Goal: Task Accomplishment & Management: Manage account settings

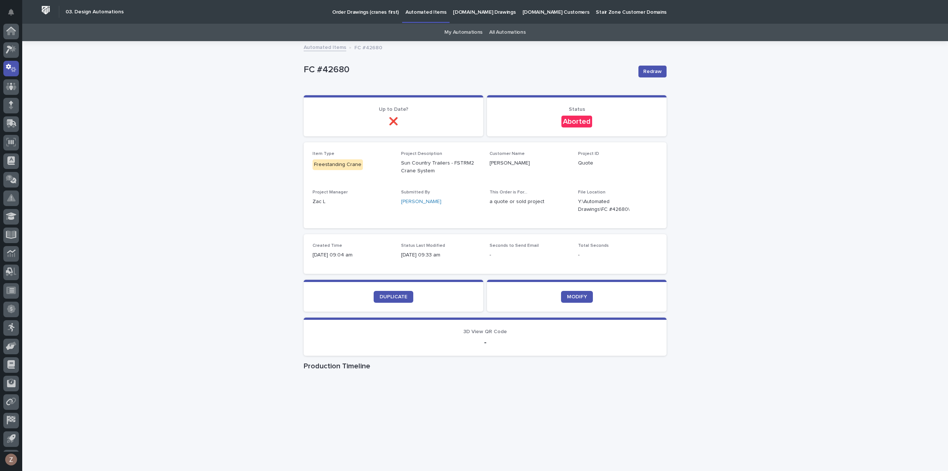
scroll to position [16, 0]
click at [395, 297] on span "DUPLICATE" at bounding box center [394, 296] width 28 height 5
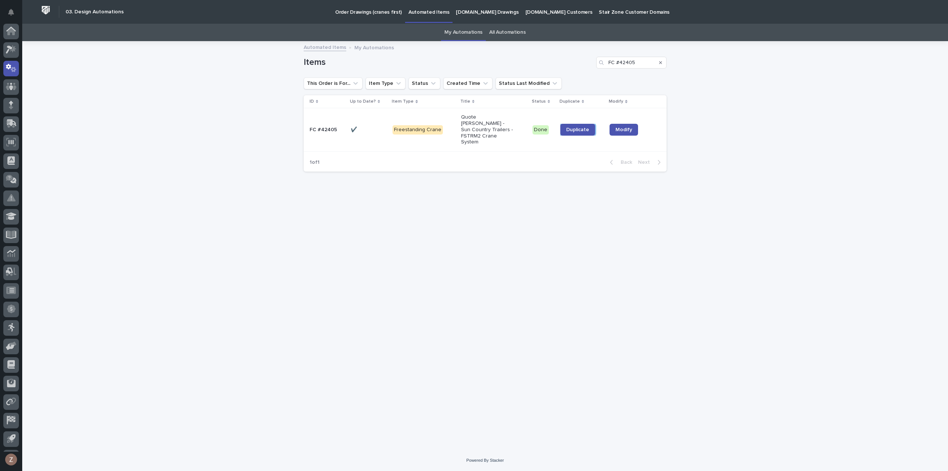
scroll to position [16, 0]
click at [4, 46] on link at bounding box center [11, 52] width 16 height 16
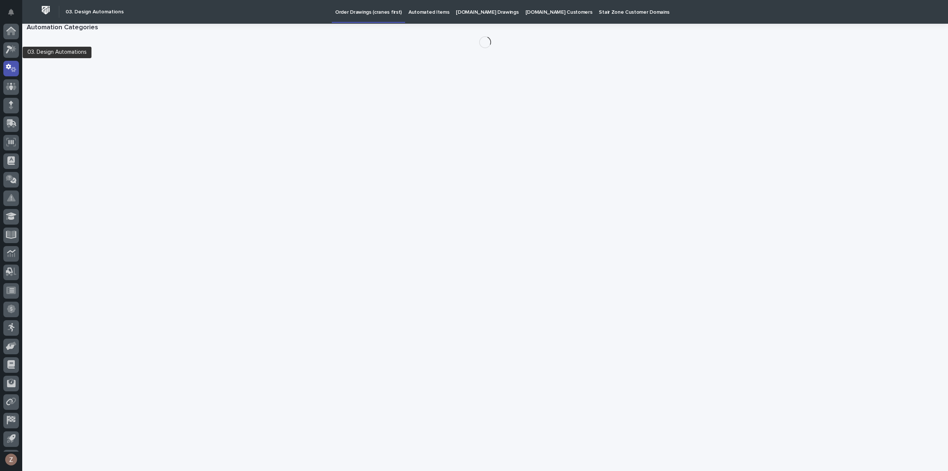
scroll to position [16, 0]
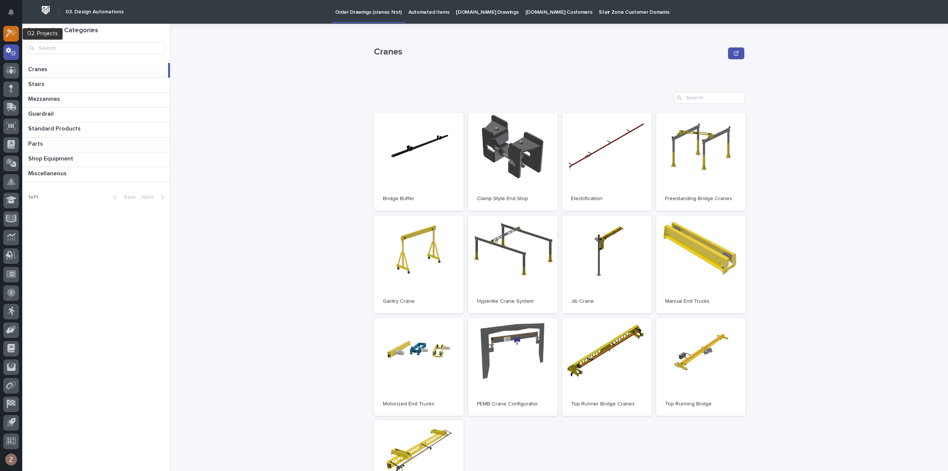
click at [5, 26] on div at bounding box center [11, 35] width 16 height 19
click at [11, 34] on icon at bounding box center [11, 33] width 11 height 9
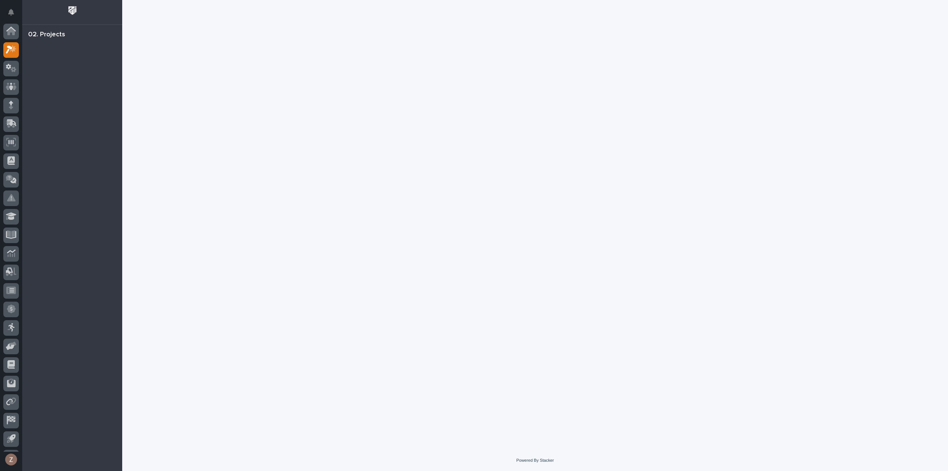
scroll to position [16, 0]
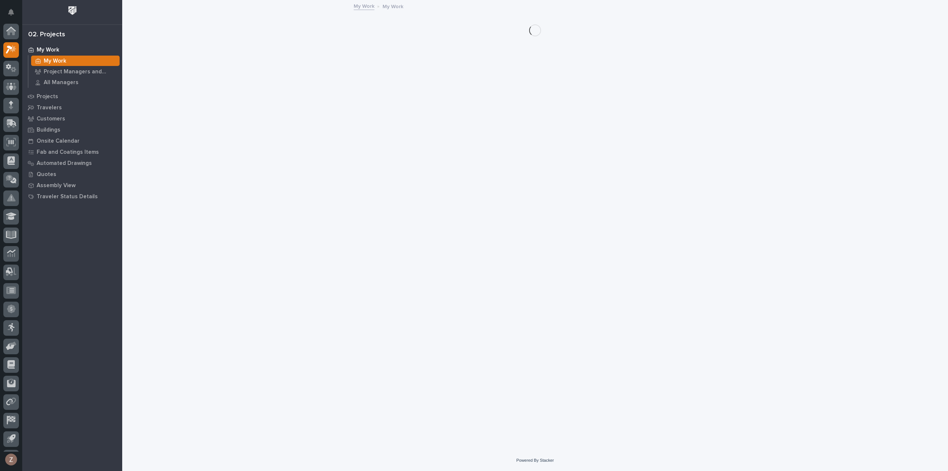
scroll to position [16, 0]
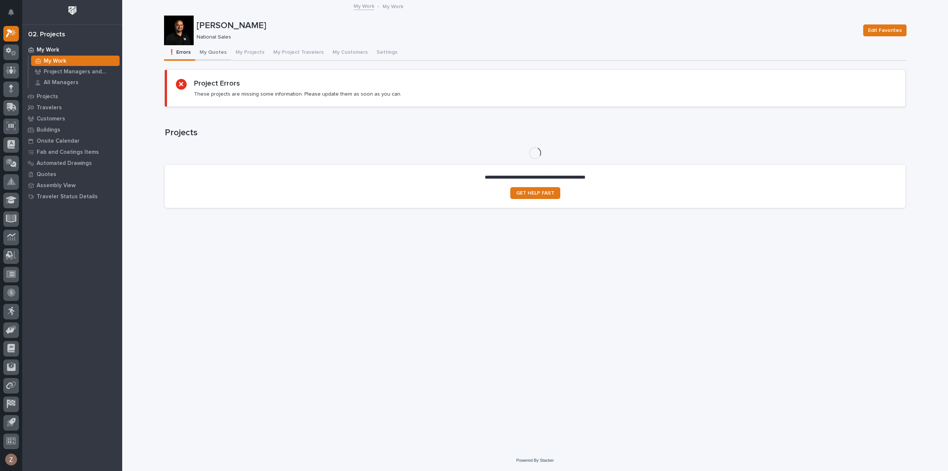
click at [210, 48] on button "My Quotes" at bounding box center [213, 53] width 36 height 16
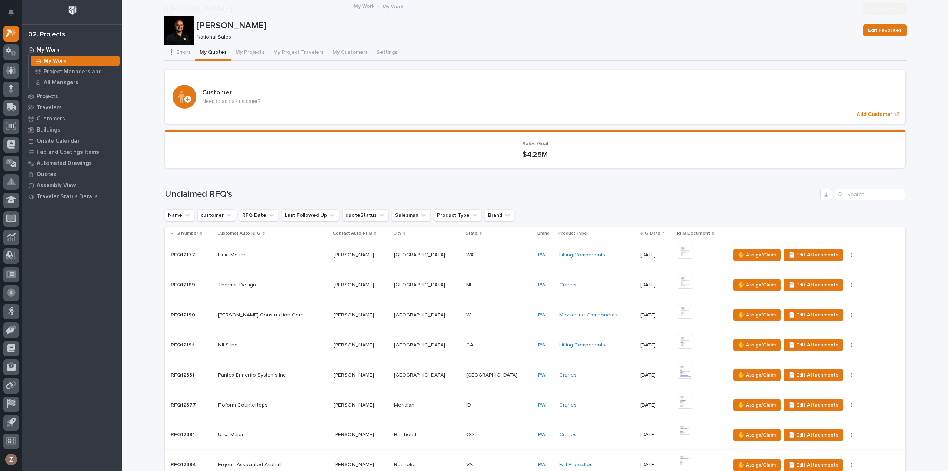
scroll to position [222, 0]
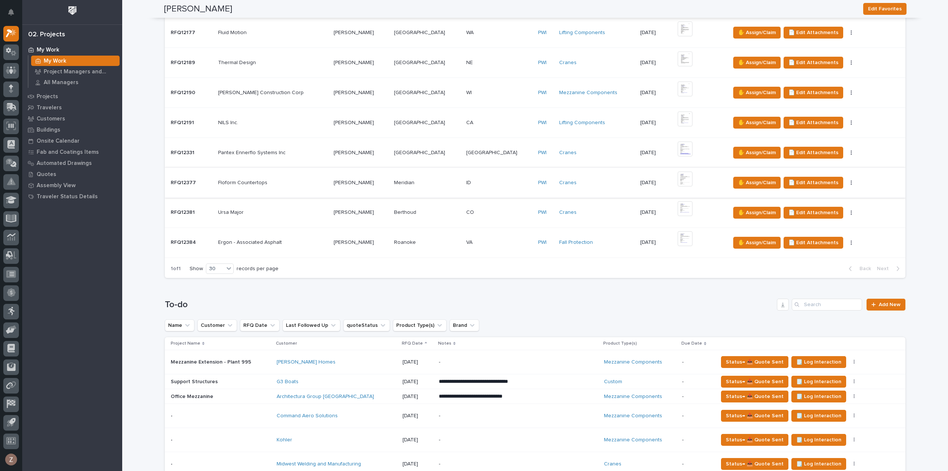
click at [678, 176] on img at bounding box center [685, 178] width 15 height 15
click at [738, 178] on span "✋ Assign/Claim" at bounding box center [757, 182] width 38 height 9
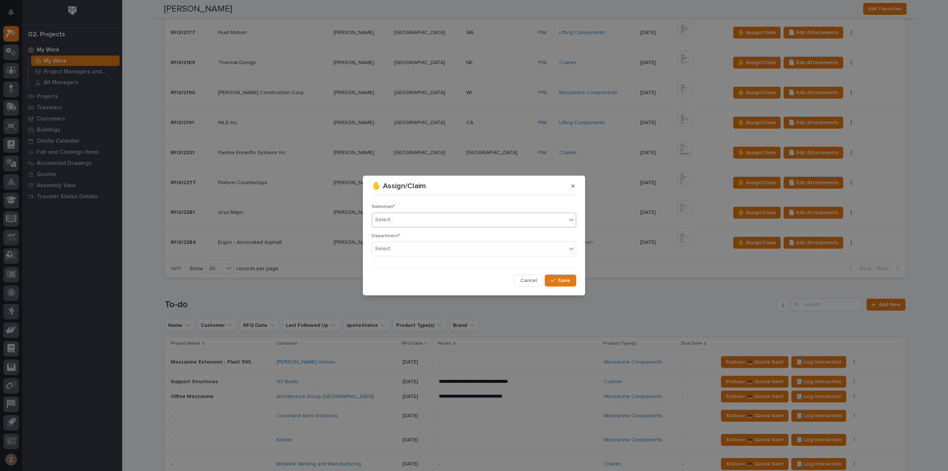
click at [437, 220] on div "Select..." at bounding box center [469, 220] width 194 height 12
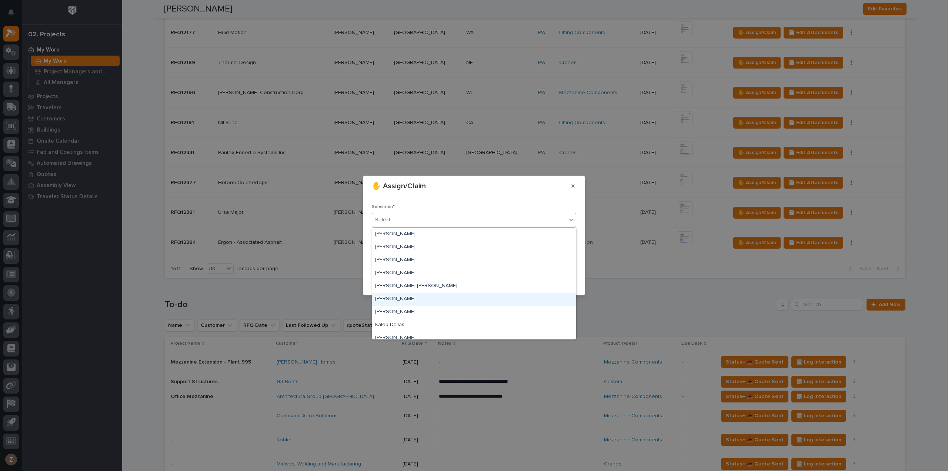
scroll to position [161, 0]
click at [406, 319] on div "[PERSON_NAME]" at bounding box center [474, 319] width 204 height 13
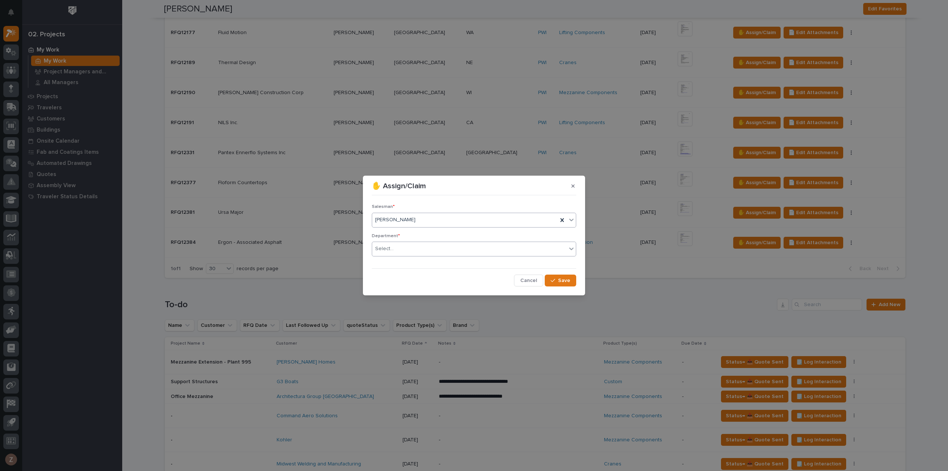
click at [451, 251] on div "Select..." at bounding box center [469, 249] width 194 height 12
click at [443, 261] on div "National Sales" at bounding box center [474, 262] width 204 height 13
click at [559, 282] on span "Save" at bounding box center [564, 280] width 12 height 7
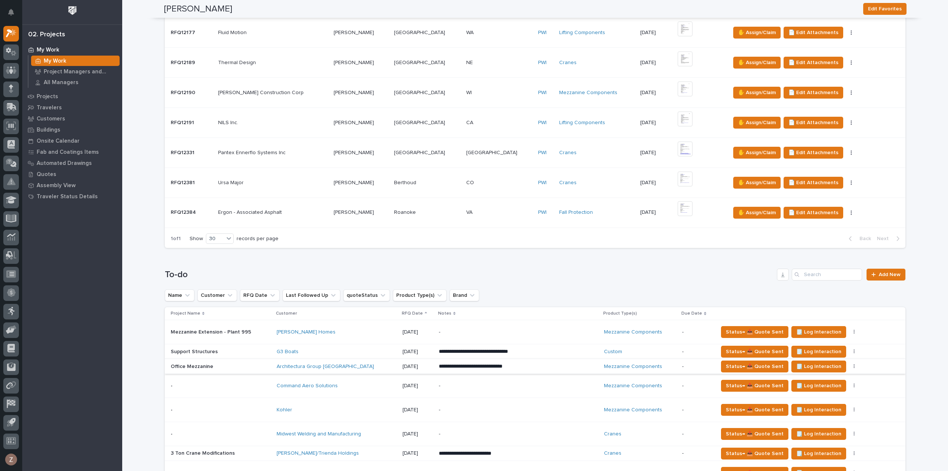
scroll to position [444, 0]
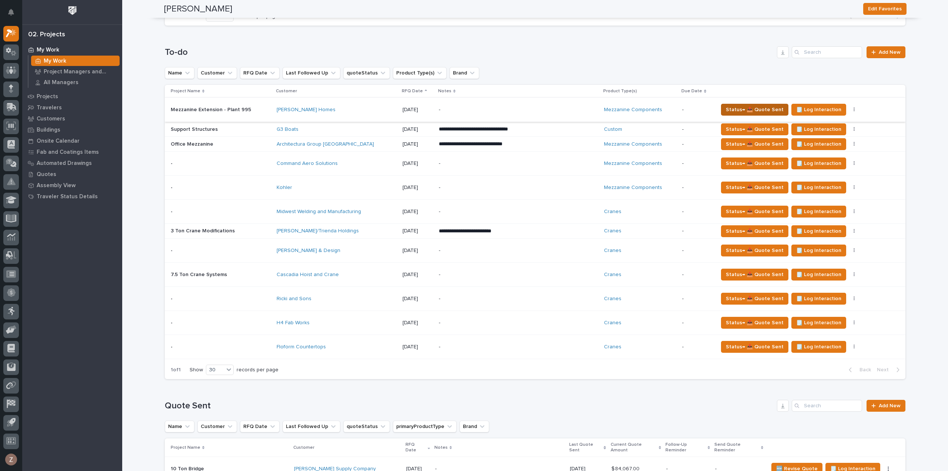
click at [752, 107] on span "Status→ 📤 Quote Sent" at bounding box center [755, 109] width 58 height 9
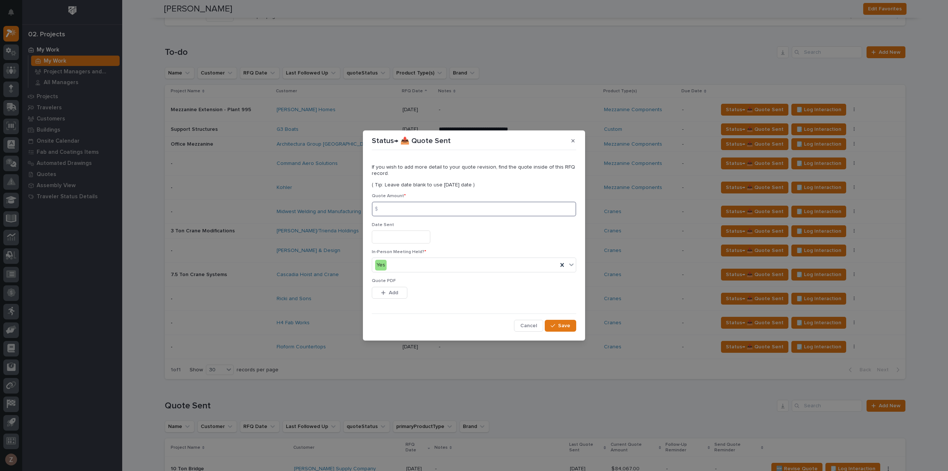
click at [398, 204] on input at bounding box center [474, 208] width 204 height 15
type input "163699"
click at [407, 234] on input "text" at bounding box center [401, 236] width 59 height 13
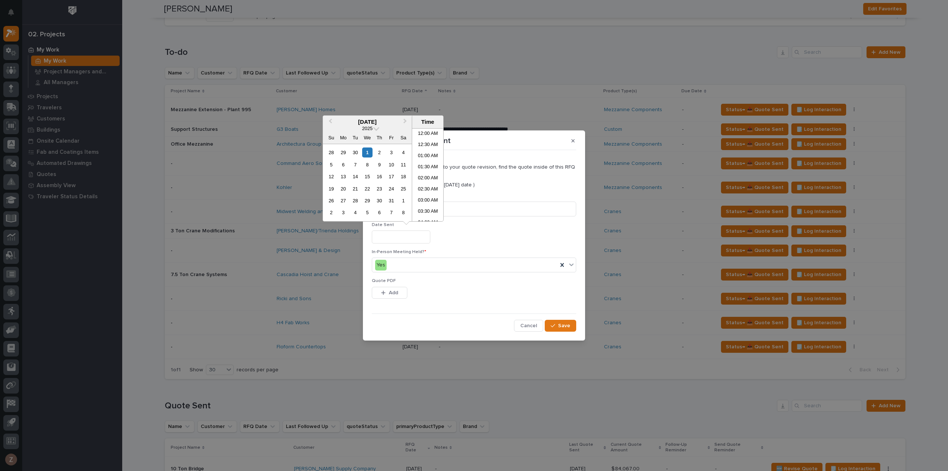
scroll to position [181, 0]
click at [426, 173] on li "10:00 AM" at bounding box center [427, 174] width 31 height 11
type input "**********"
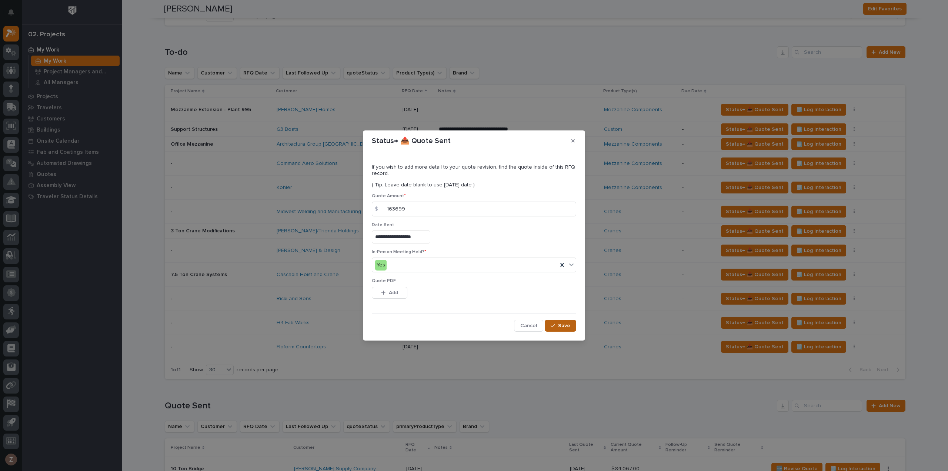
click at [567, 325] on span "Save" at bounding box center [564, 325] width 12 height 7
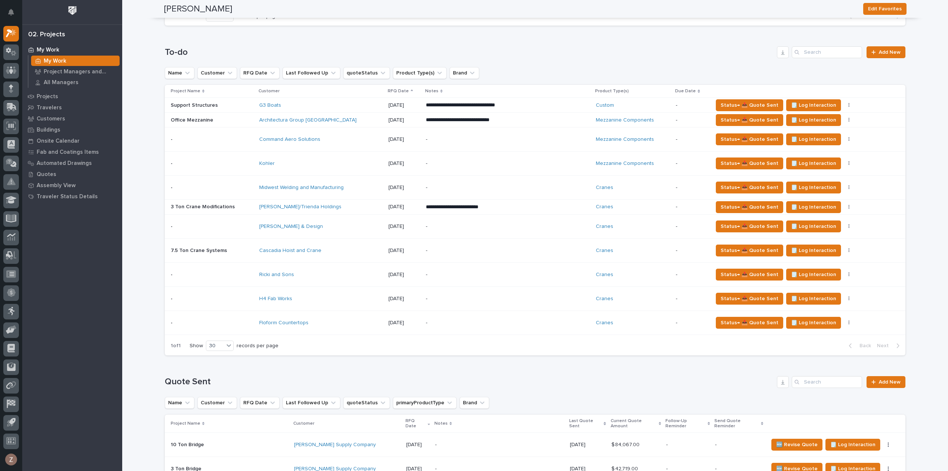
click at [541, 131] on div "-" at bounding box center [491, 139] width 130 height 17
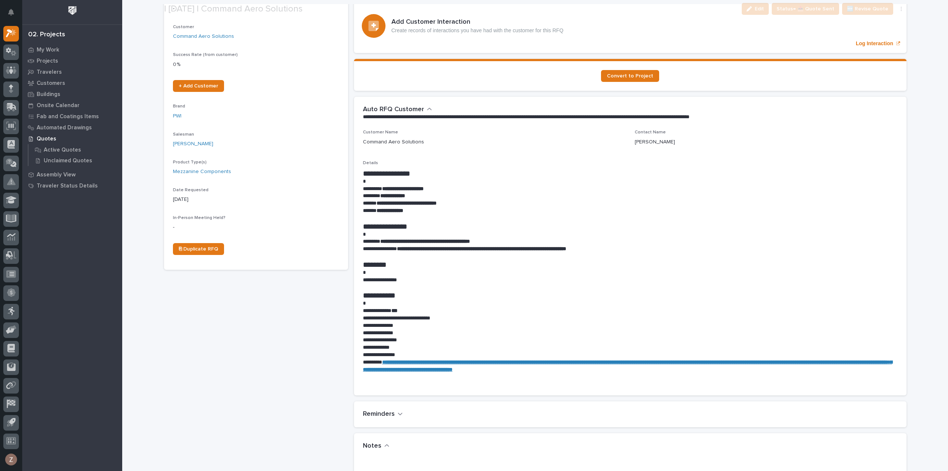
scroll to position [222, 0]
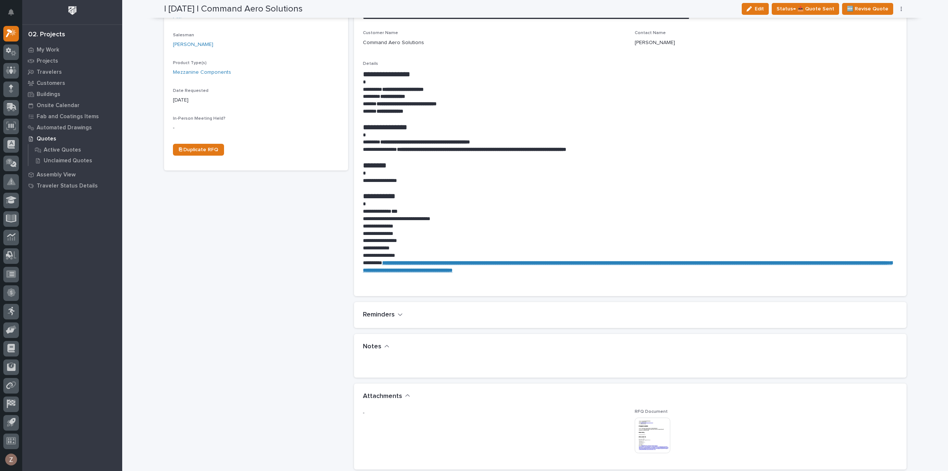
click at [657, 426] on img at bounding box center [653, 435] width 36 height 36
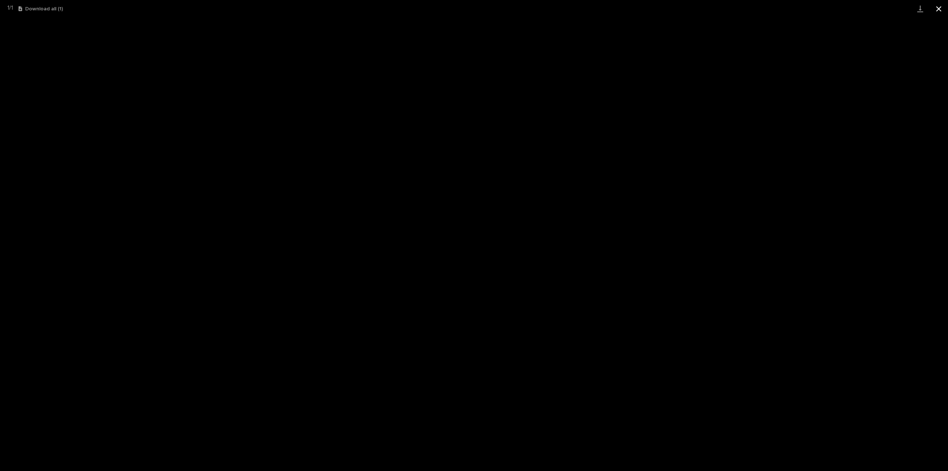
click at [939, 7] on button "Close gallery" at bounding box center [938, 8] width 19 height 17
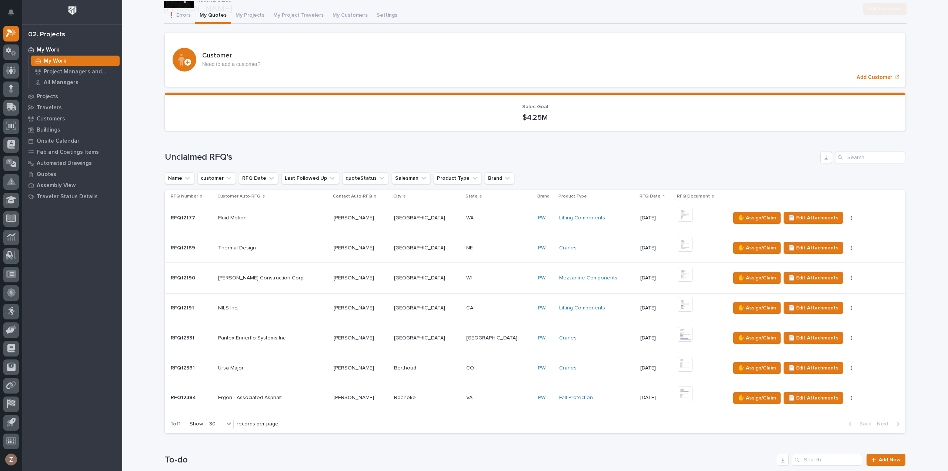
scroll to position [333, 0]
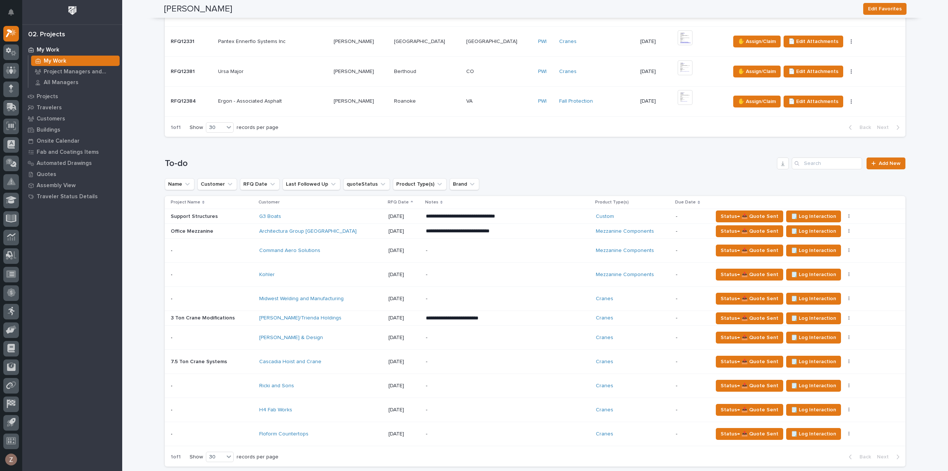
click at [525, 275] on p "-" at bounding box center [491, 274] width 130 height 6
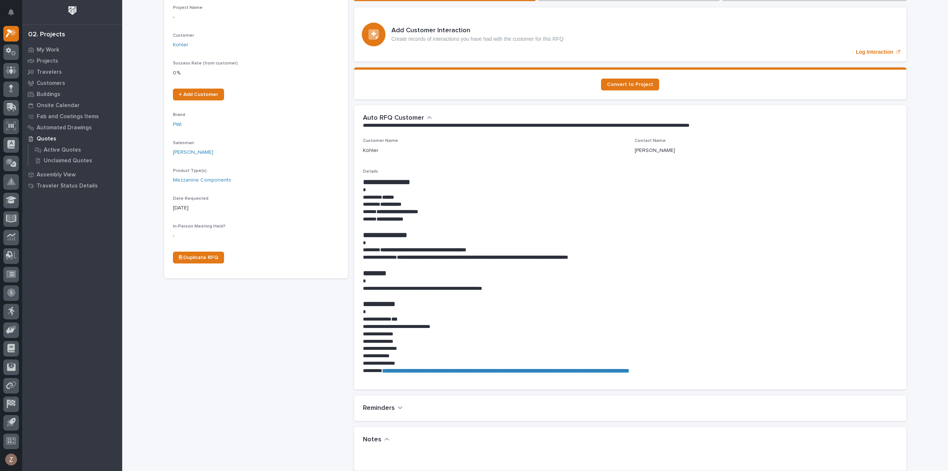
scroll to position [296, 0]
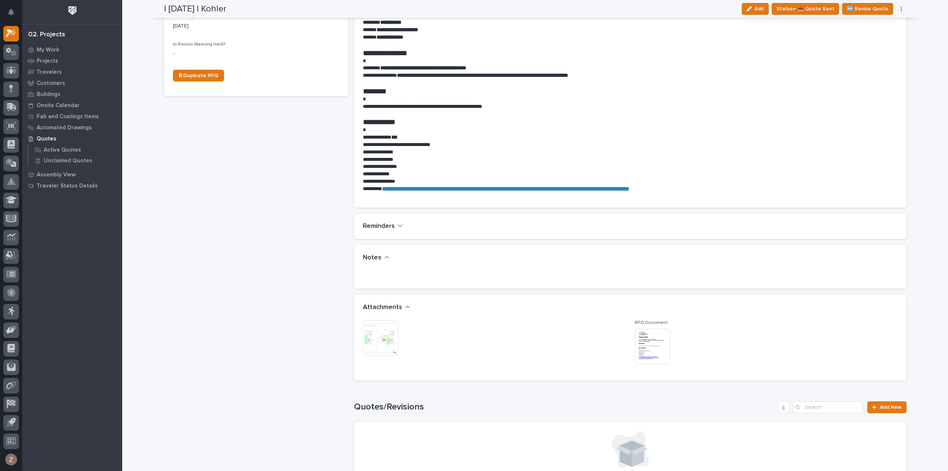
click at [643, 355] on img at bounding box center [653, 346] width 36 height 36
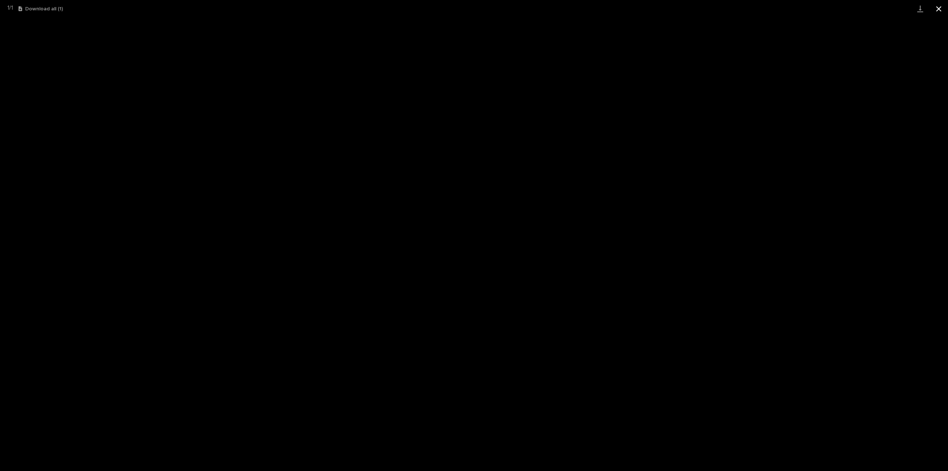
click at [941, 8] on button "Close gallery" at bounding box center [938, 8] width 19 height 17
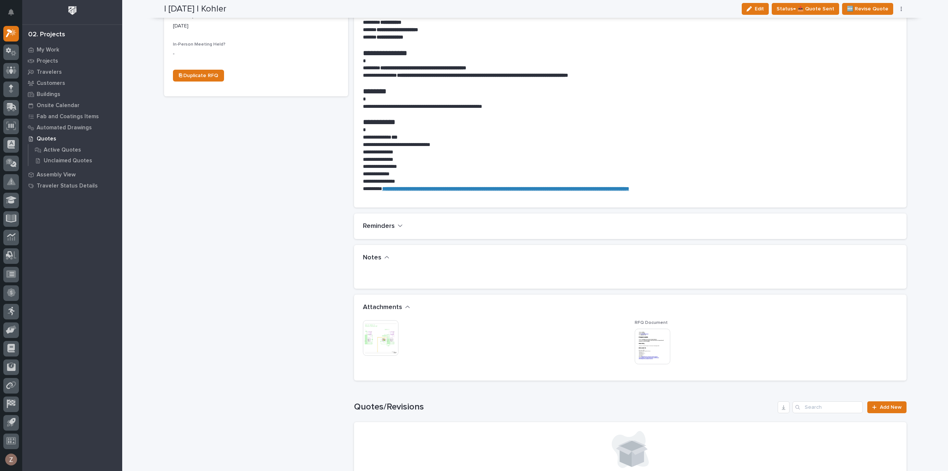
click at [388, 337] on img at bounding box center [381, 338] width 36 height 36
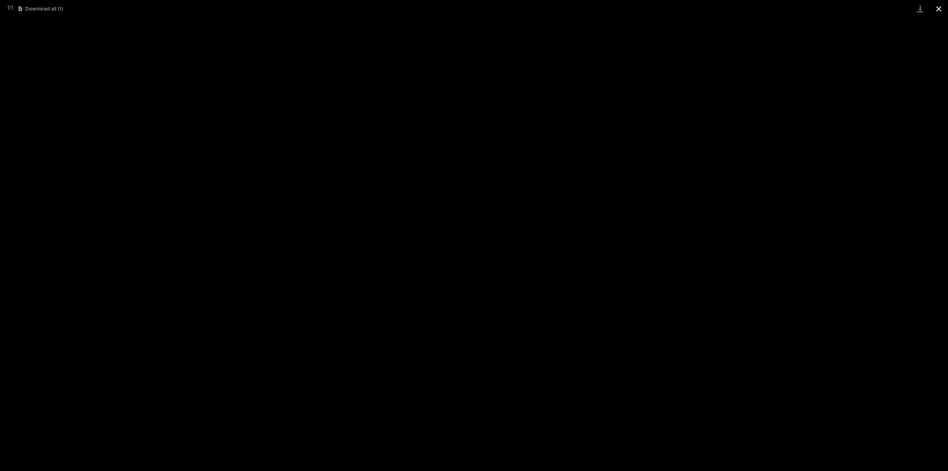
click at [938, 9] on button "Close gallery" at bounding box center [938, 8] width 19 height 17
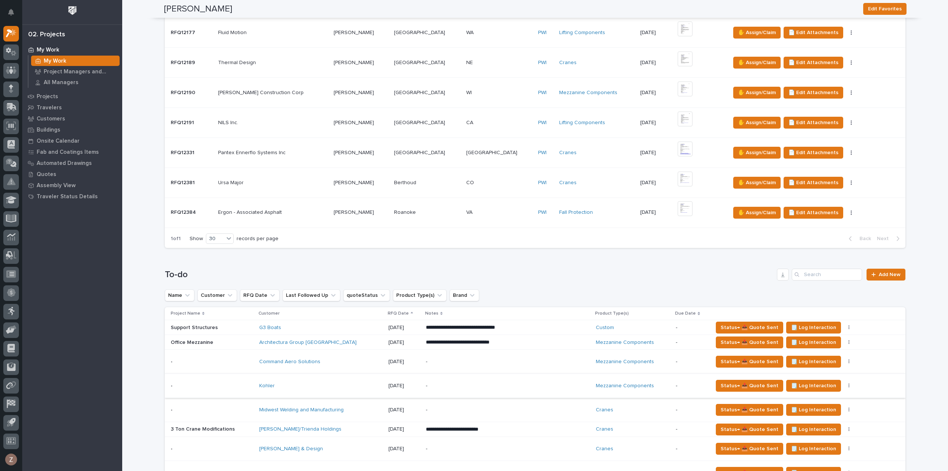
scroll to position [259, 0]
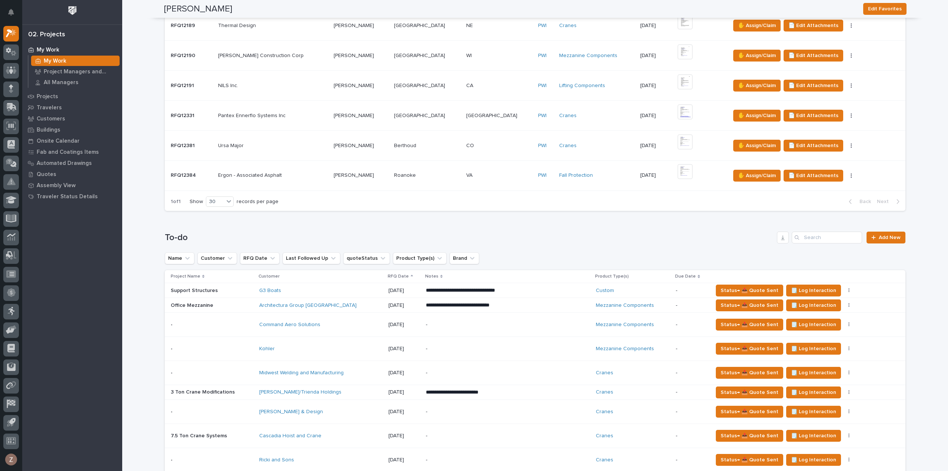
click at [473, 372] on p "-" at bounding box center [491, 373] width 130 height 6
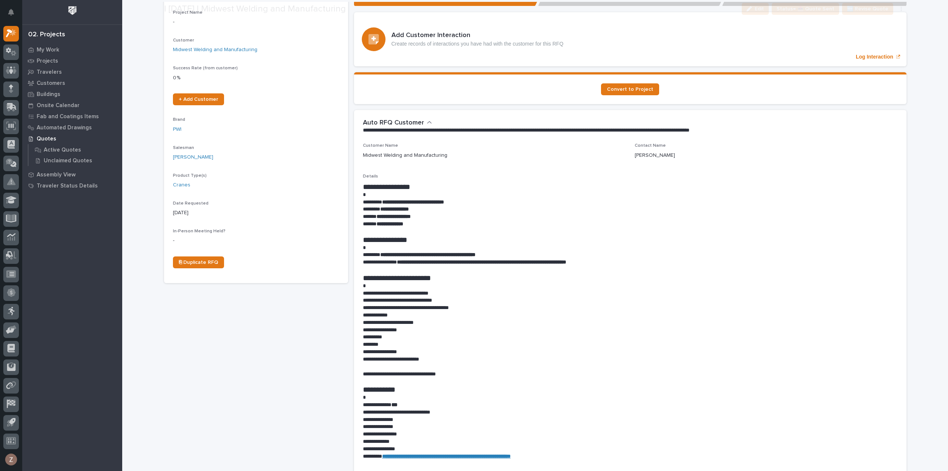
scroll to position [296, 0]
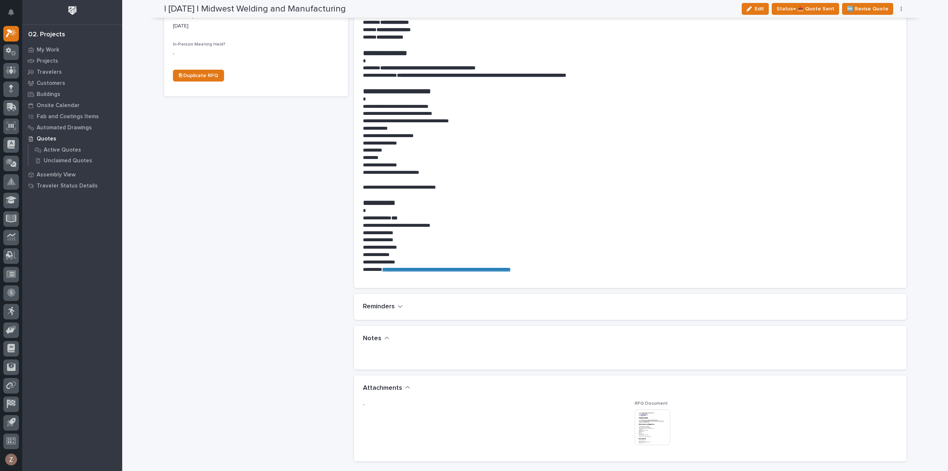
click at [651, 434] on img at bounding box center [653, 427] width 36 height 36
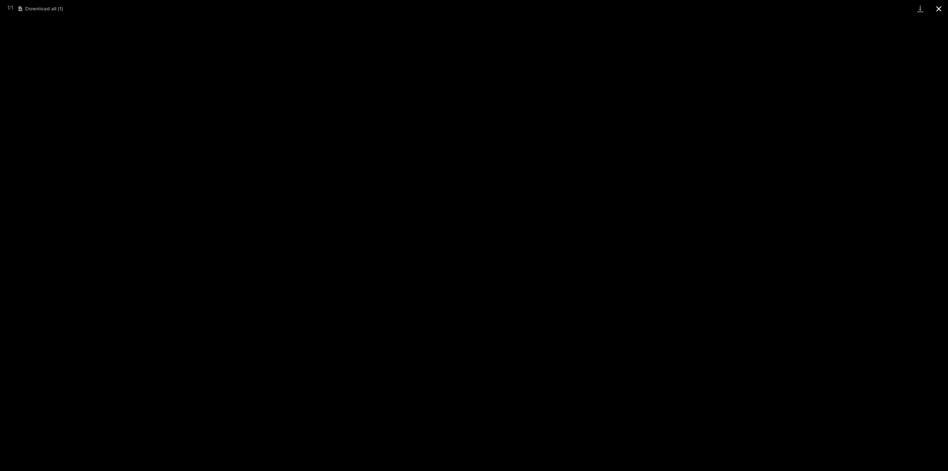
click at [942, 8] on button "Close gallery" at bounding box center [938, 8] width 19 height 17
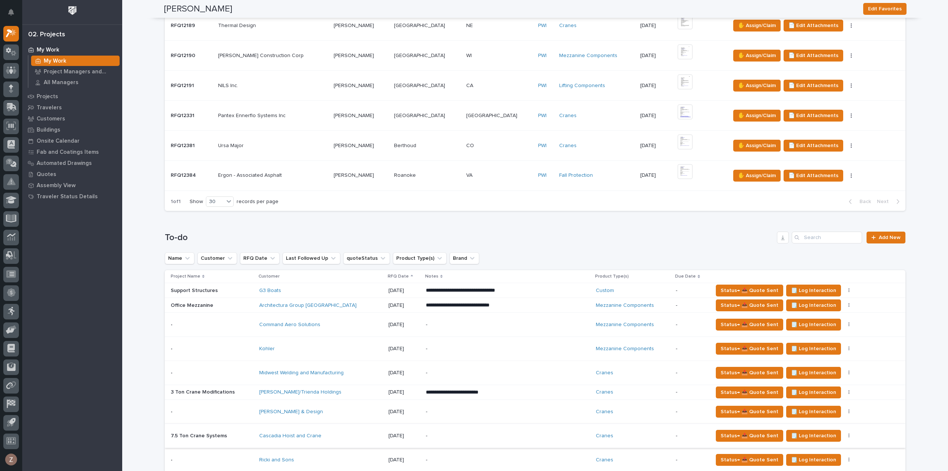
scroll to position [333, 0]
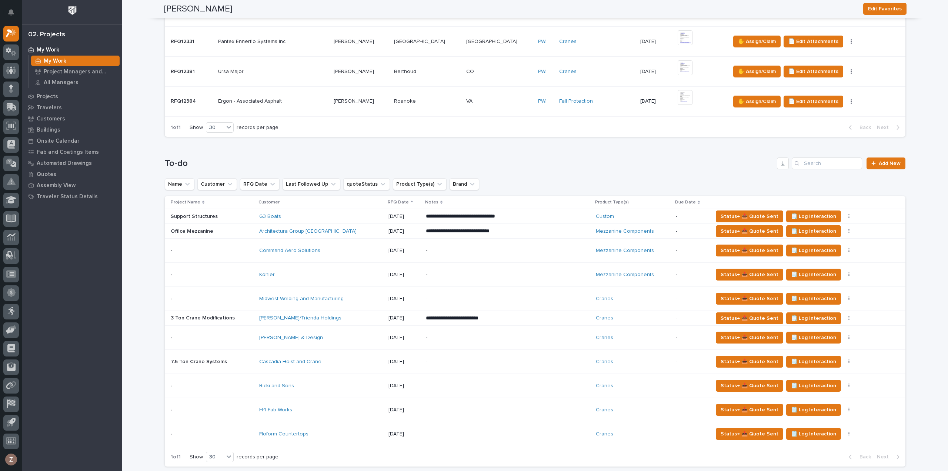
click at [478, 339] on div "-" at bounding box center [491, 337] width 130 height 17
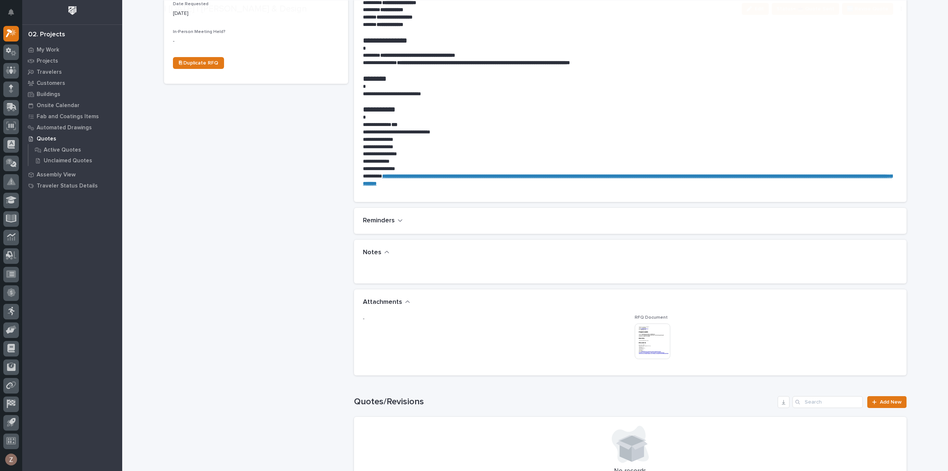
scroll to position [361, 0]
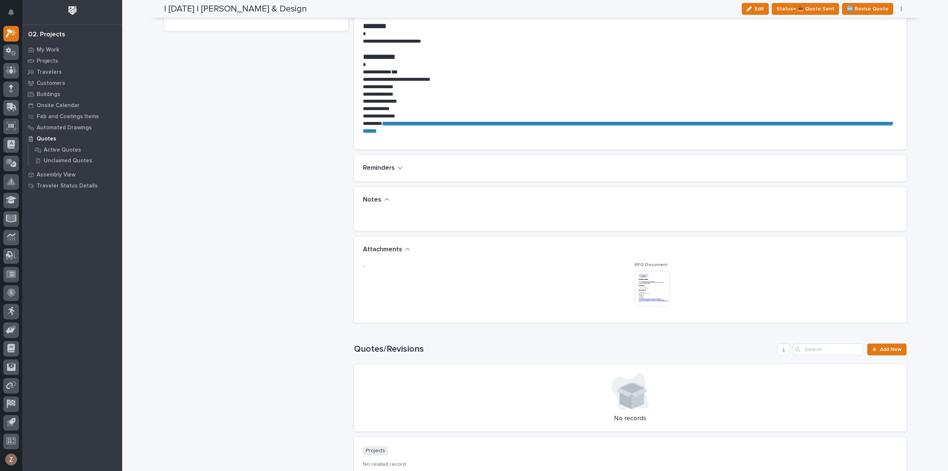
click at [644, 293] on img at bounding box center [653, 289] width 36 height 36
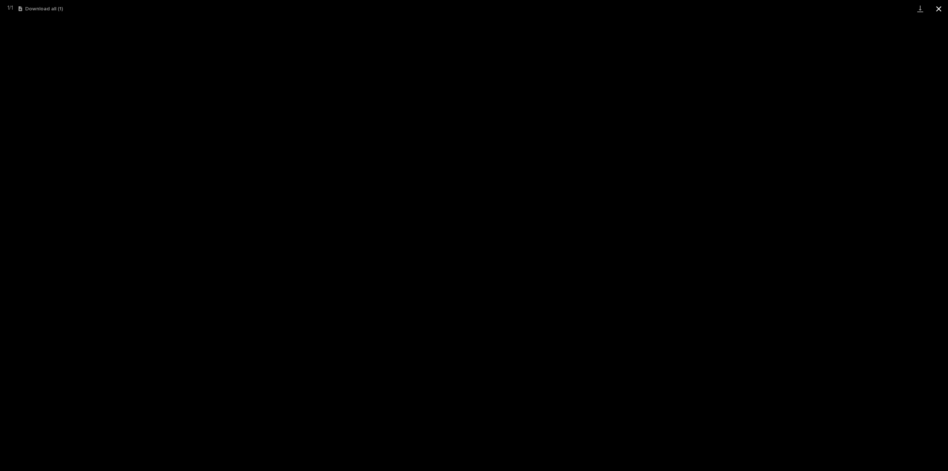
click at [937, 10] on button "Close gallery" at bounding box center [938, 8] width 19 height 17
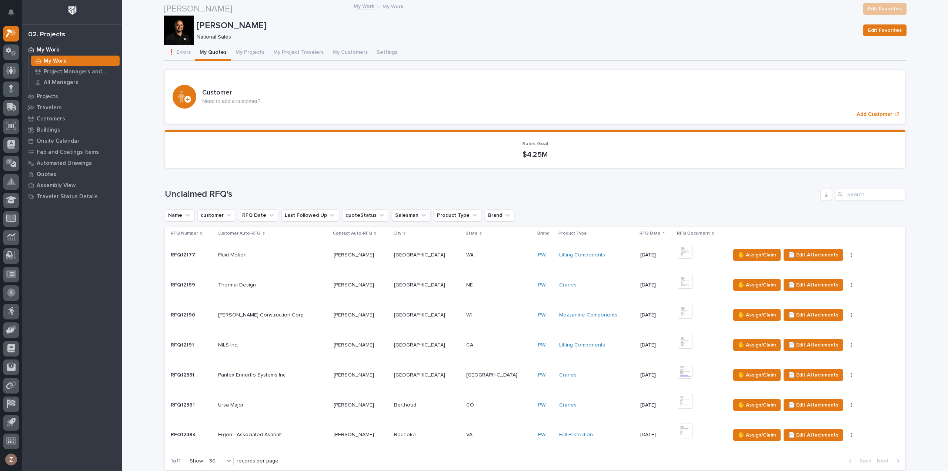
scroll to position [296, 0]
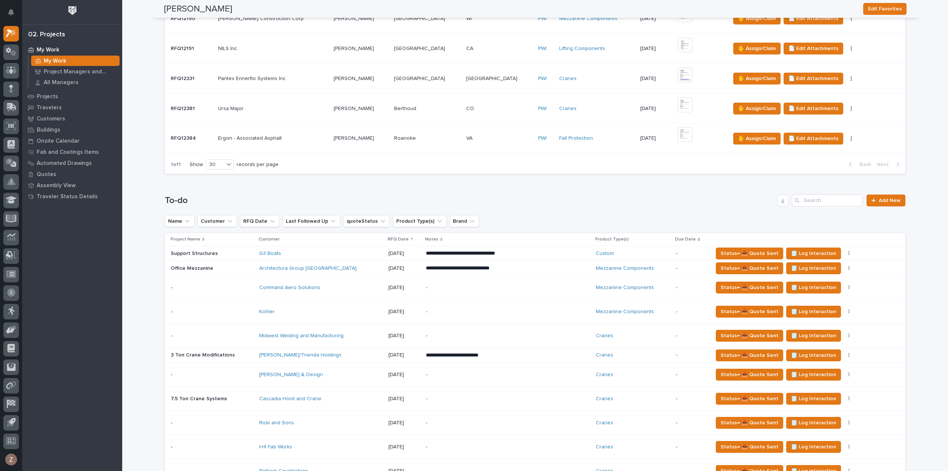
click at [499, 422] on p "-" at bounding box center [491, 423] width 130 height 6
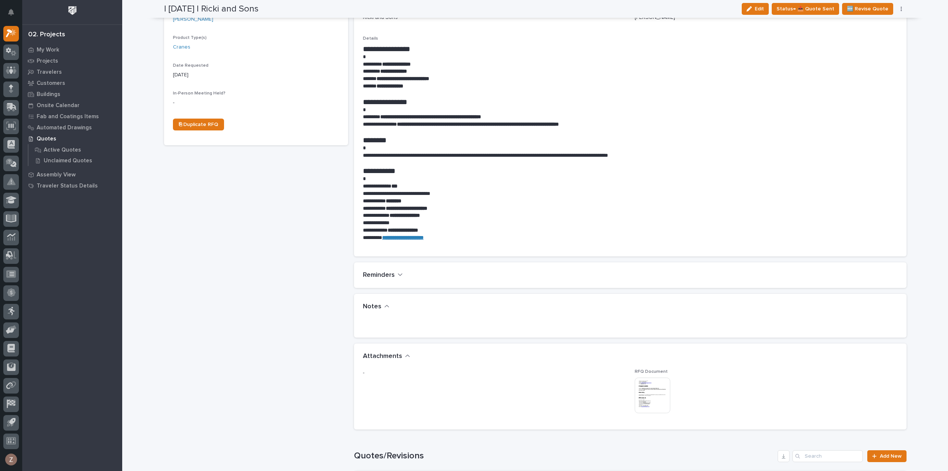
scroll to position [370, 0]
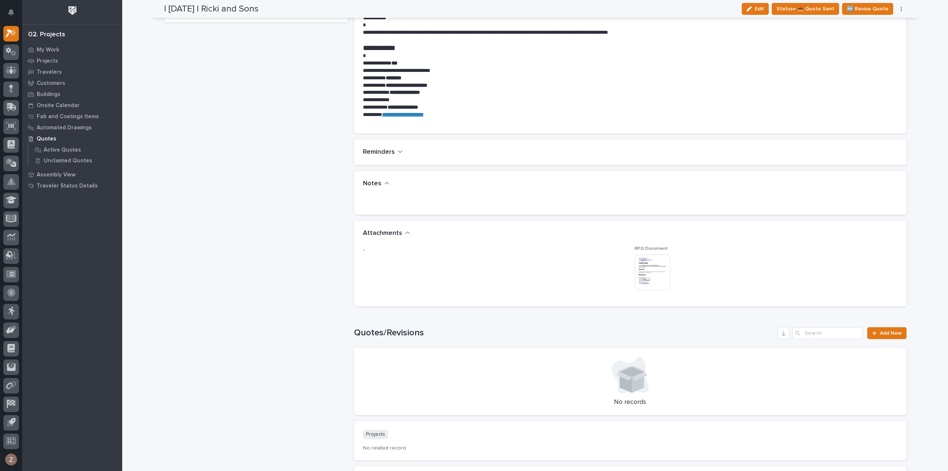
click at [646, 277] on img at bounding box center [653, 272] width 36 height 36
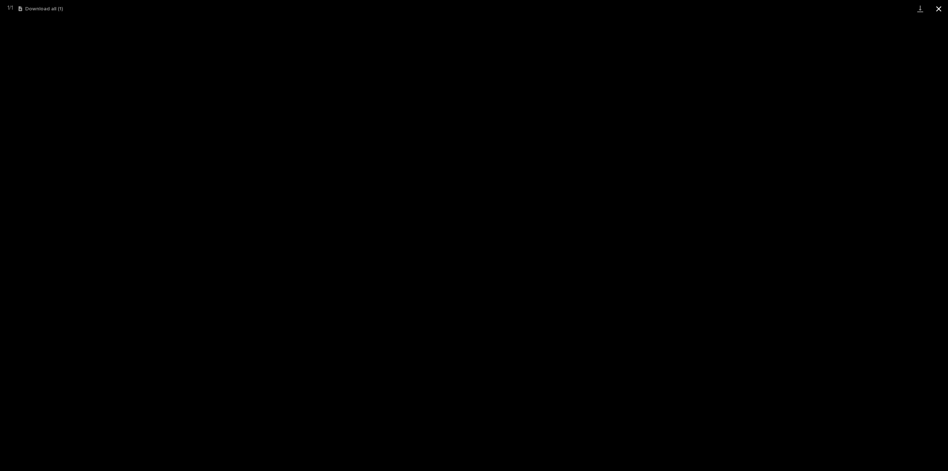
click at [938, 7] on button "Close gallery" at bounding box center [938, 8] width 19 height 17
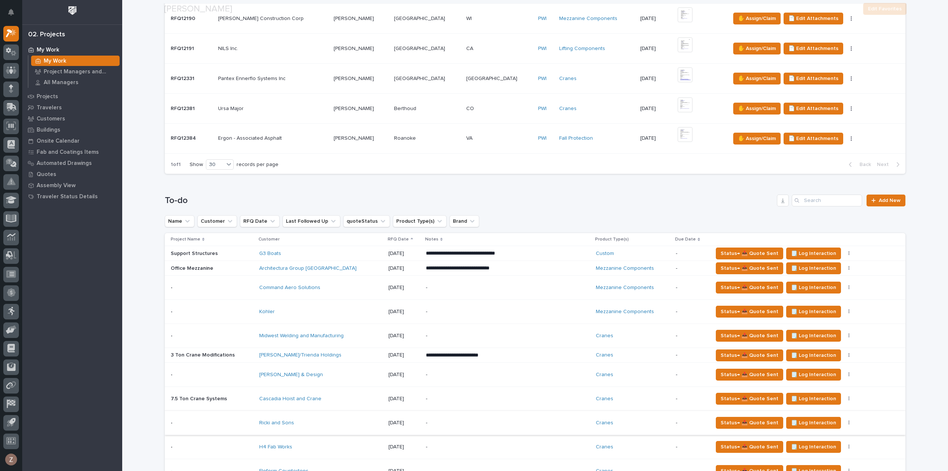
scroll to position [407, 0]
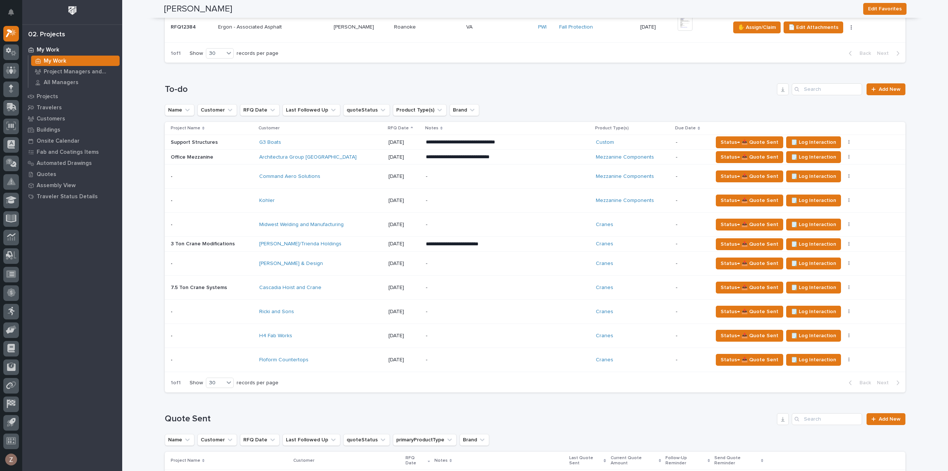
click at [518, 333] on p "-" at bounding box center [491, 336] width 130 height 6
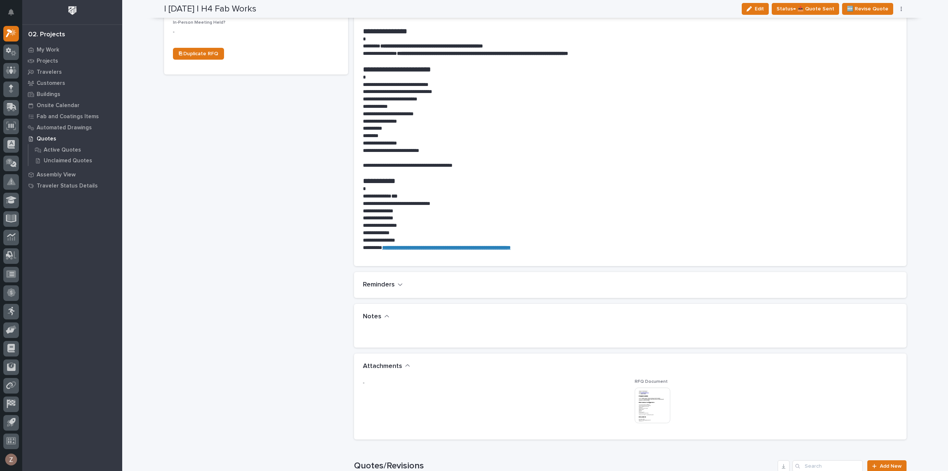
scroll to position [444, 0]
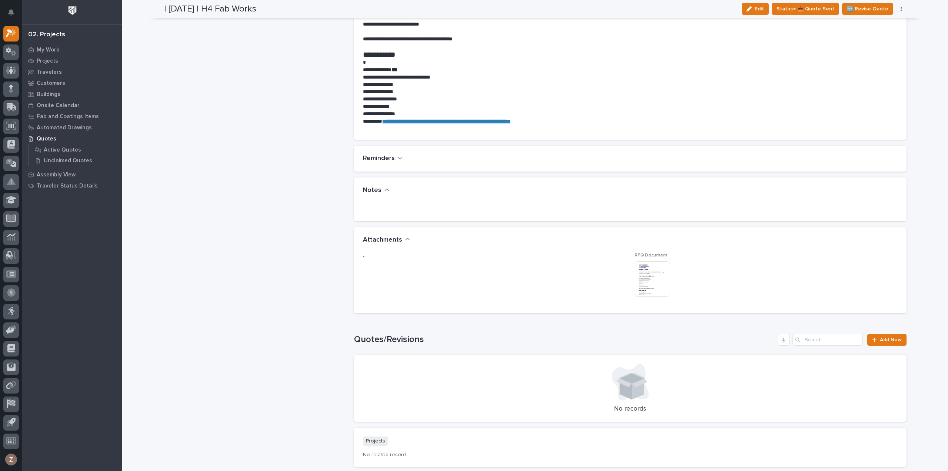
click at [662, 281] on img at bounding box center [653, 279] width 36 height 36
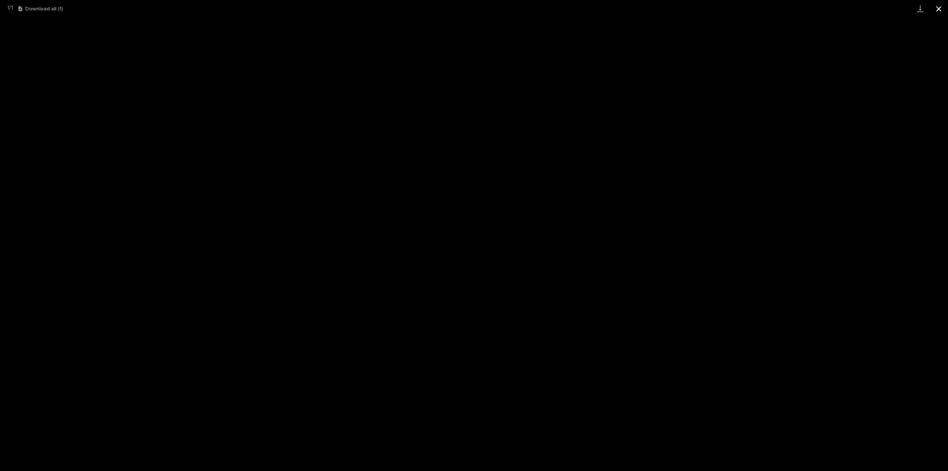
click at [941, 7] on button "Close gallery" at bounding box center [938, 8] width 19 height 17
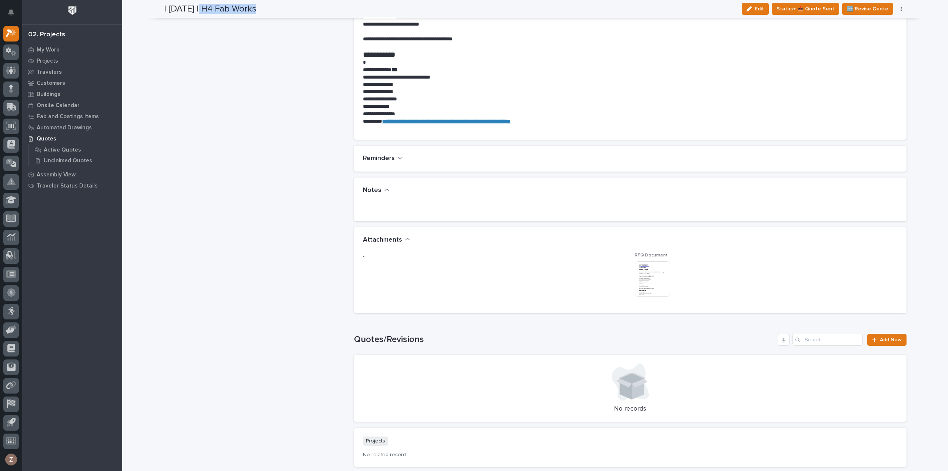
drag, startPoint x: 197, startPoint y: 3, endPoint x: 134, endPoint y: -45, distance: 79.2
click at [134, 0] on html "My Settings Log Out 02. Projects My Work Projects Travelers Customers Buildings…" at bounding box center [474, 235] width 948 height 471
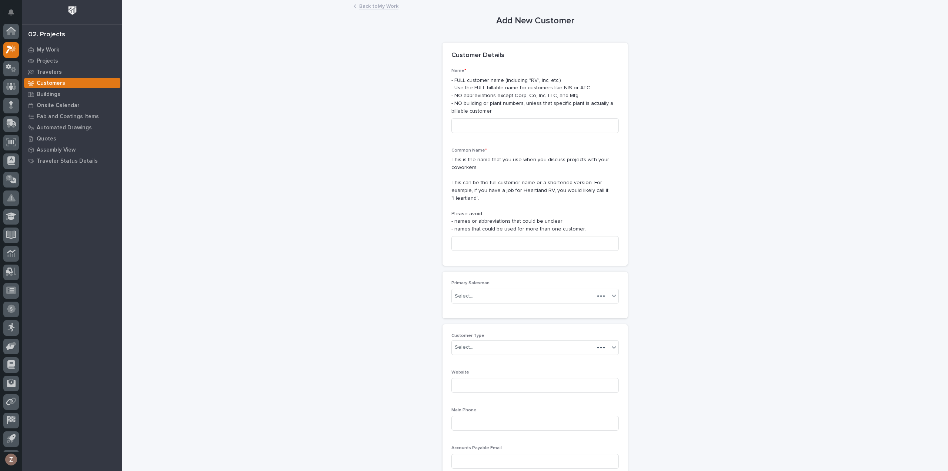
scroll to position [16, 0]
click at [13, 35] on icon at bounding box center [13, 32] width 6 height 7
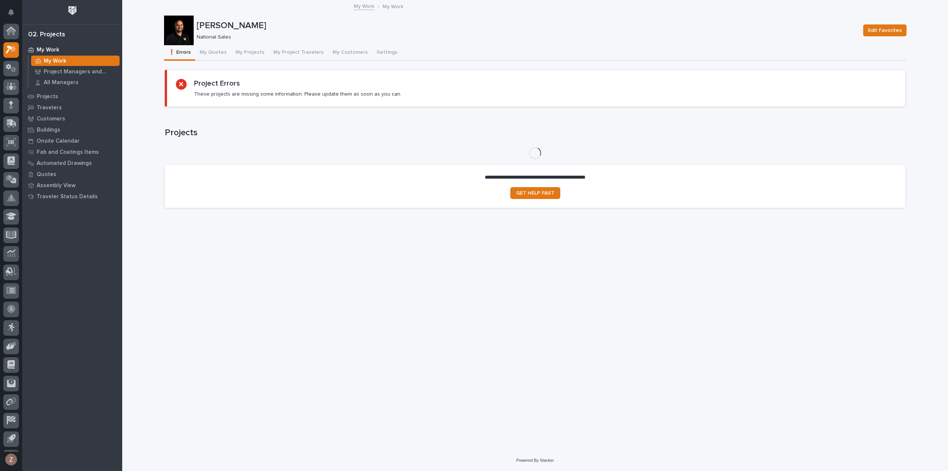
scroll to position [16, 0]
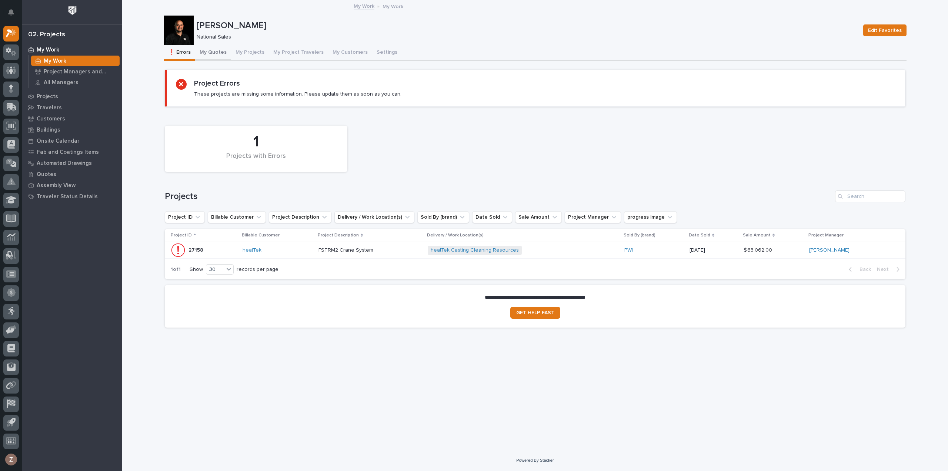
click at [216, 50] on button "My Quotes" at bounding box center [213, 53] width 36 height 16
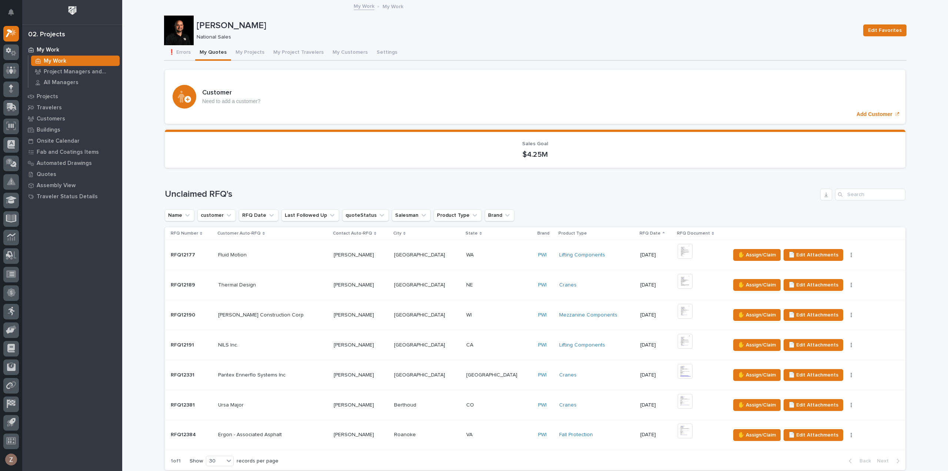
scroll to position [407, 0]
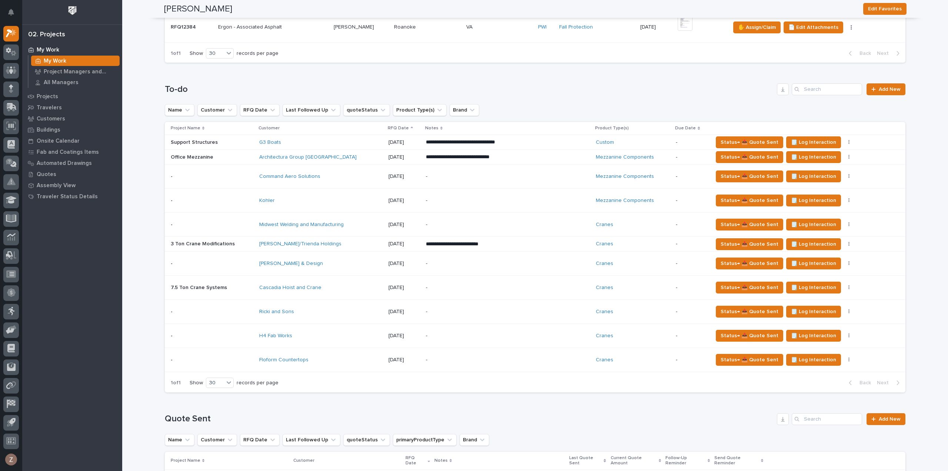
click at [535, 357] on p "-" at bounding box center [491, 360] width 130 height 6
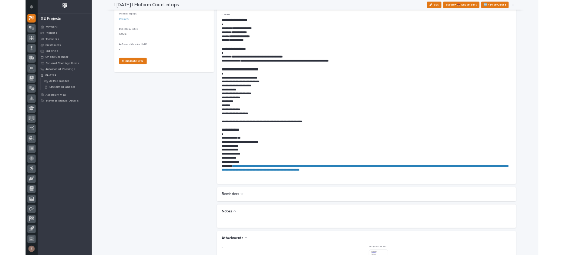
scroll to position [592, 0]
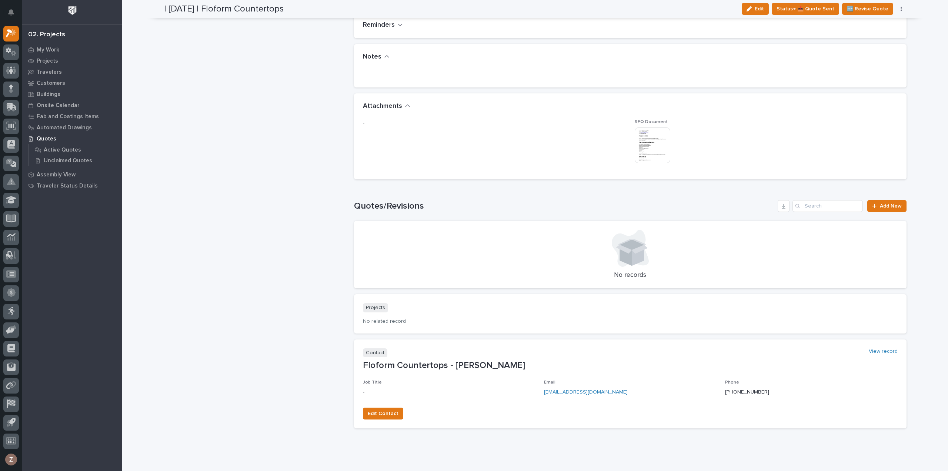
click at [653, 150] on img at bounding box center [653, 145] width 36 height 36
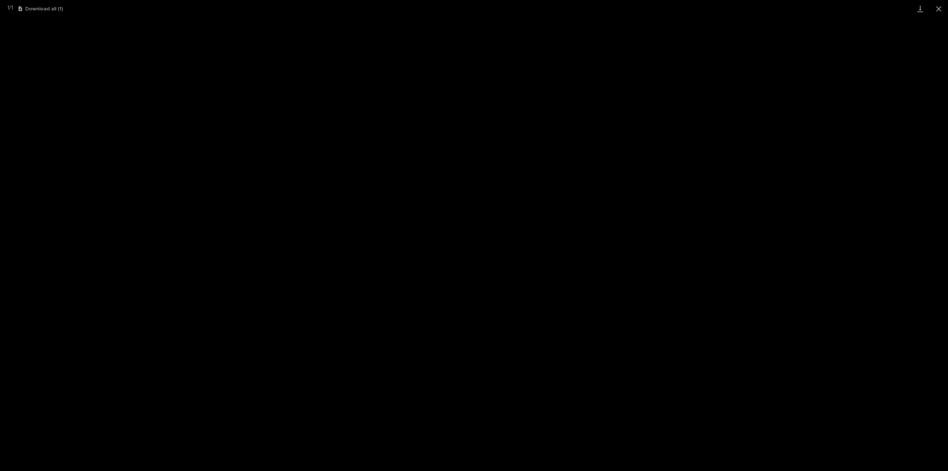
scroll to position [16, 0]
click at [936, 6] on button "Close gallery" at bounding box center [938, 8] width 19 height 17
